Goal: Information Seeking & Learning: Learn about a topic

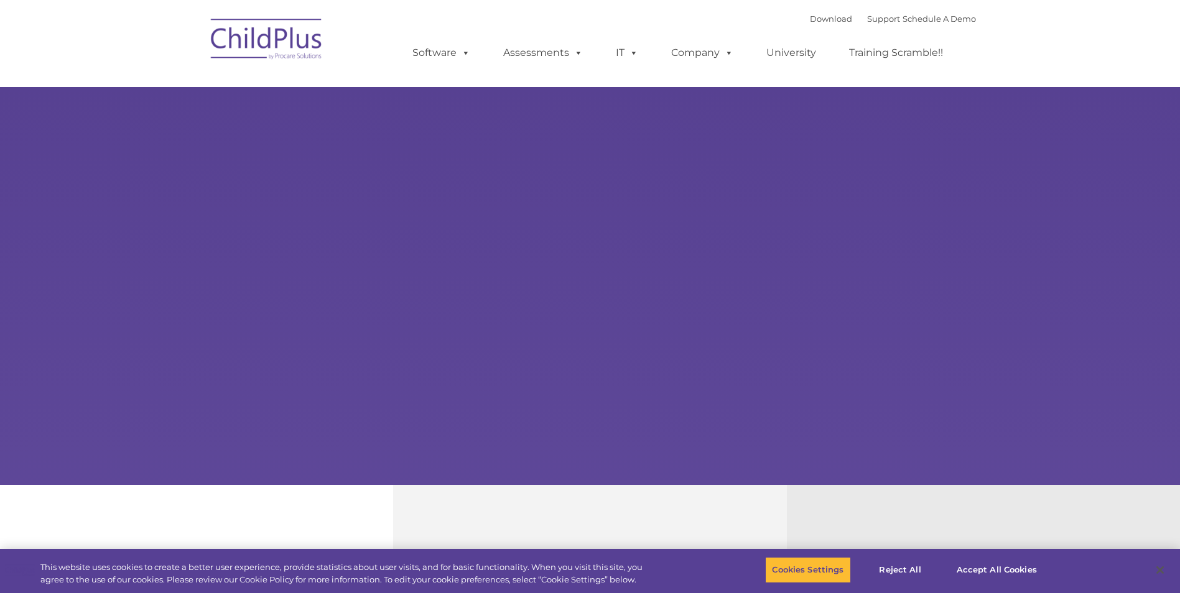
select select "MEDIUM"
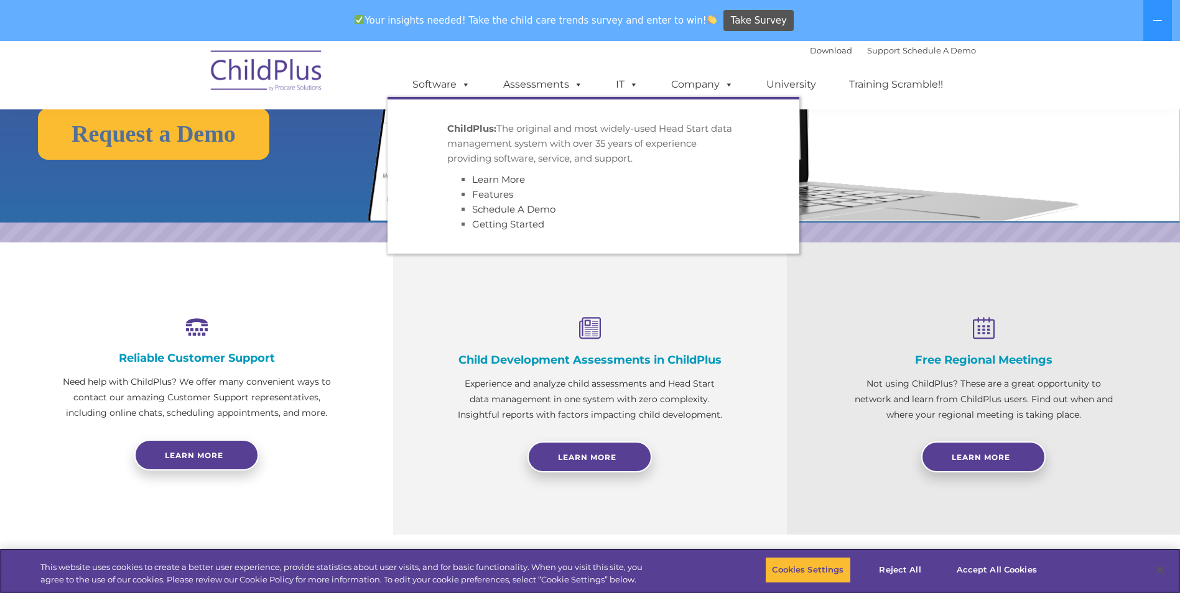
scroll to position [269, 0]
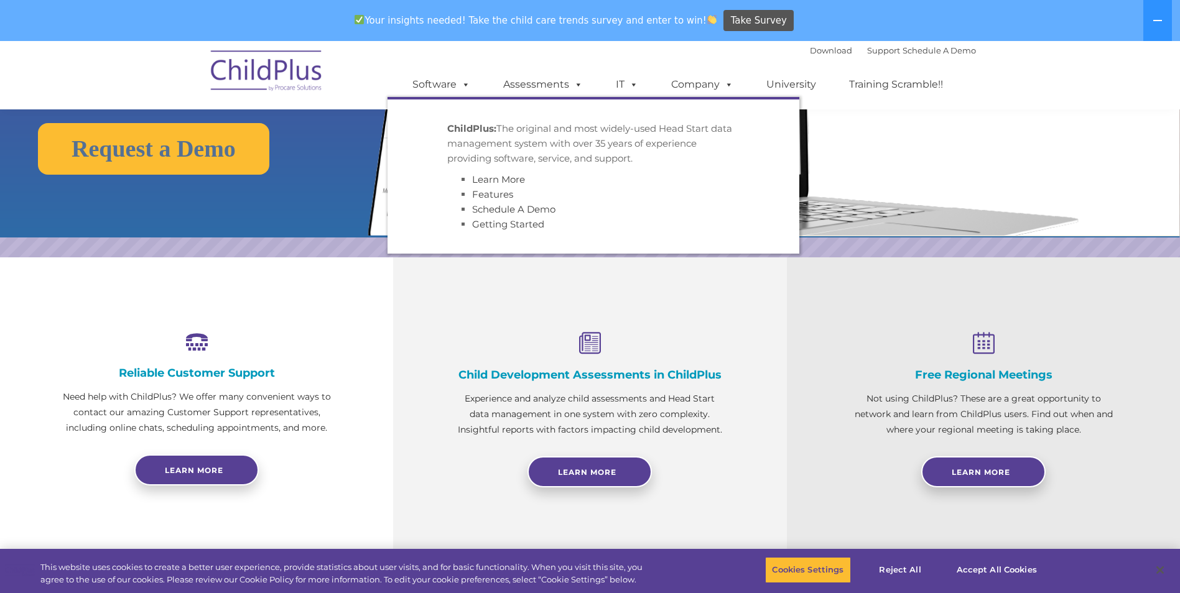
click at [440, 60] on ul "Software ChildPlus: The original and most widely-used Head Start data managemen…" at bounding box center [681, 85] width 588 height 50
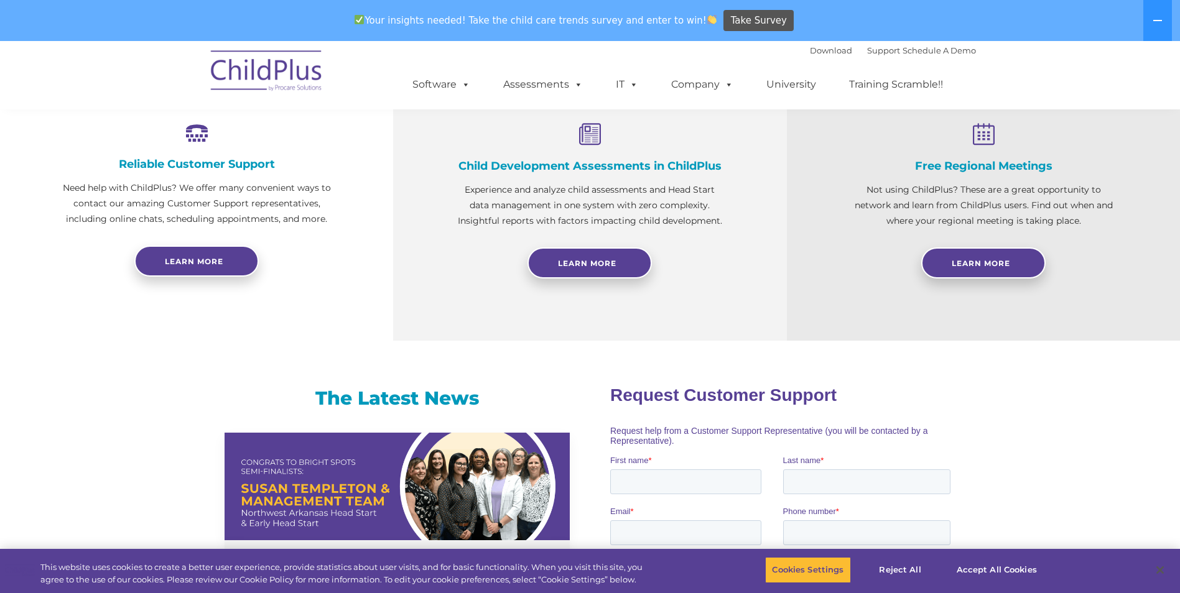
scroll to position [478, 0]
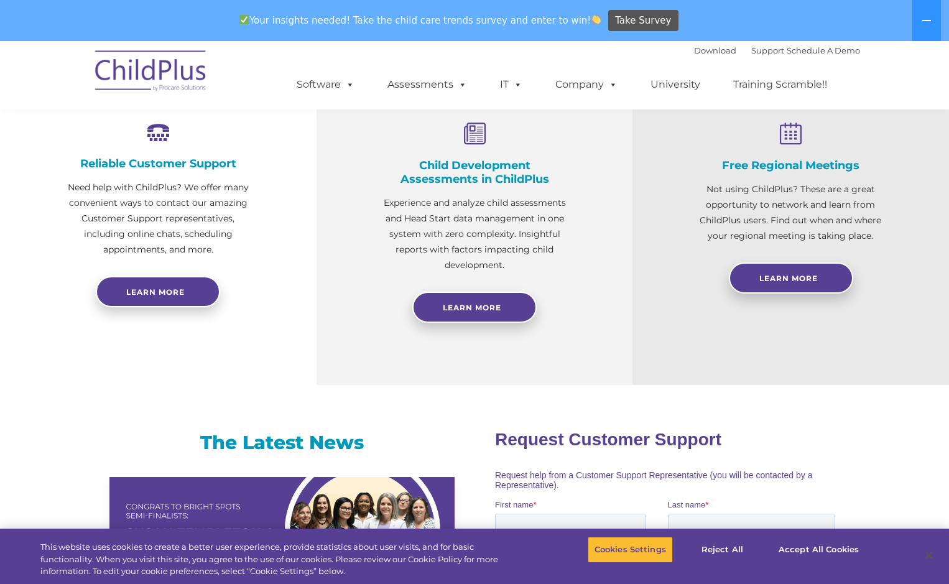
click at [849, 106] on ul "Software ChildPlus: The original and most widely-used Head Start data managemen…" at bounding box center [566, 85] width 588 height 50
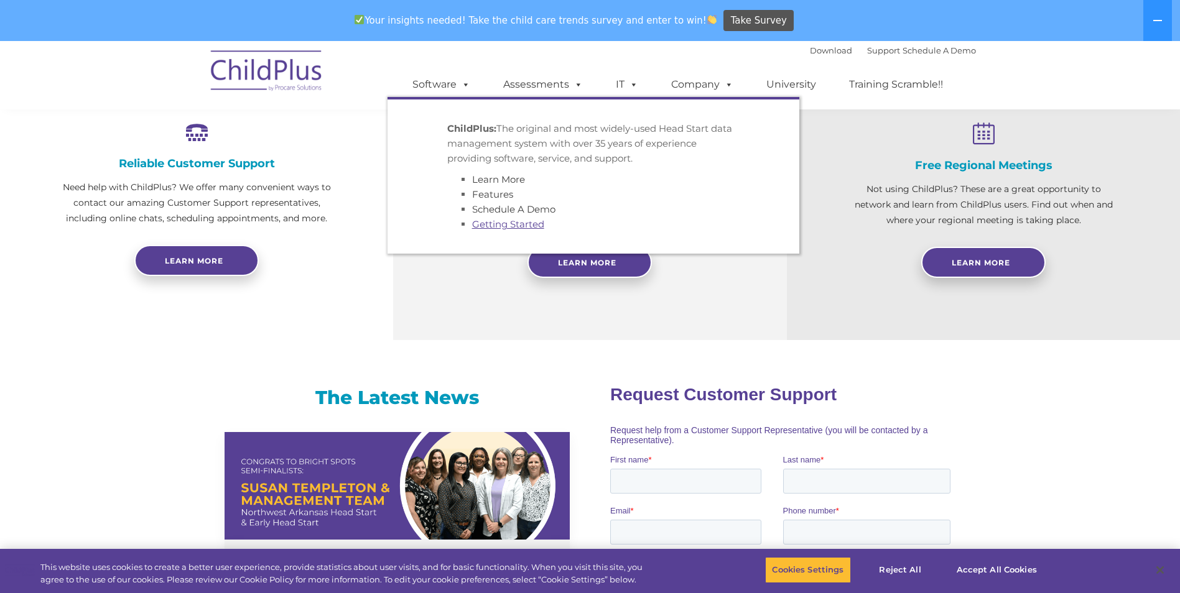
click at [494, 227] on link "Getting Started" at bounding box center [508, 224] width 72 height 12
